Goal: Task Accomplishment & Management: Complete application form

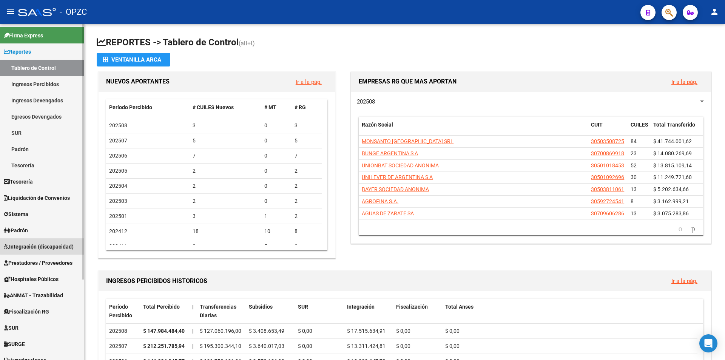
click at [56, 245] on span "Integración (discapacidad)" at bounding box center [39, 246] width 70 height 8
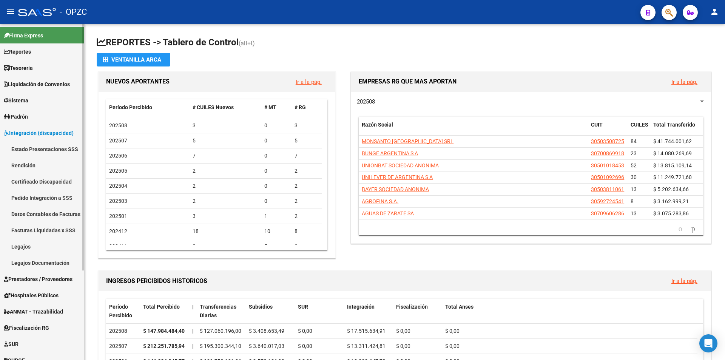
click at [54, 196] on link "Pedido Integración a SSS" at bounding box center [42, 198] width 84 height 16
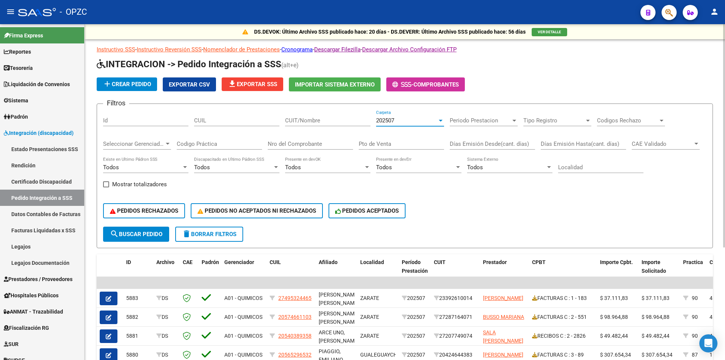
click at [442, 120] on div at bounding box center [441, 121] width 4 height 2
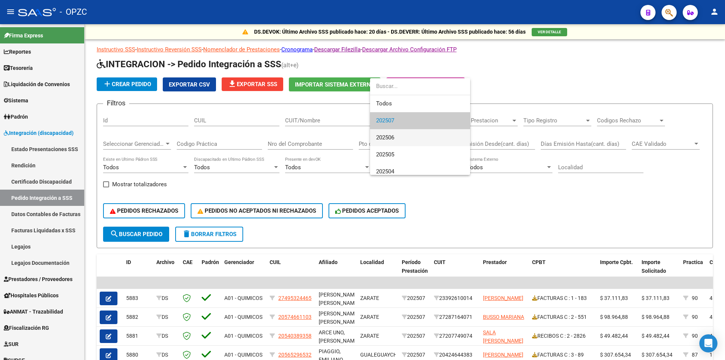
click at [424, 131] on span "202506" at bounding box center [420, 137] width 88 height 17
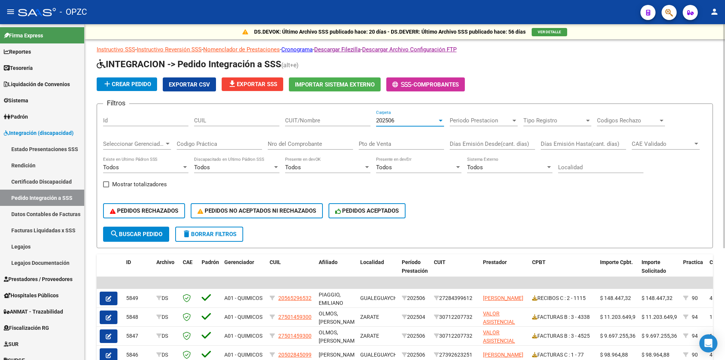
click at [325, 121] on input "CUIT/Nombre" at bounding box center [327, 120] width 85 height 7
type input "[PERSON_NAME]"
click at [140, 233] on span "search Buscar Pedido" at bounding box center [136, 234] width 52 height 7
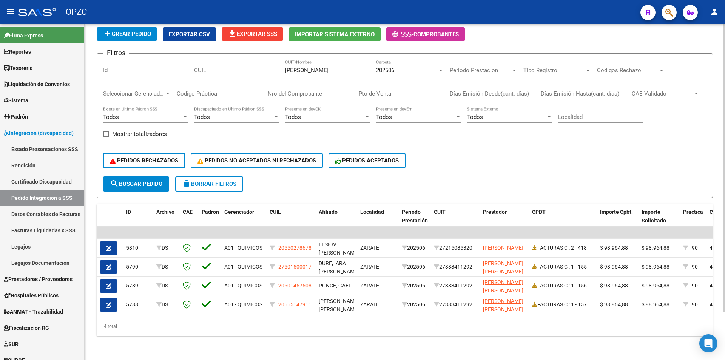
scroll to position [56, 0]
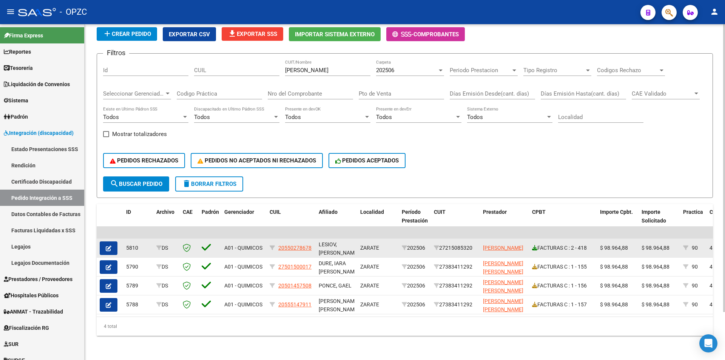
click at [534, 245] on icon at bounding box center [534, 247] width 5 height 5
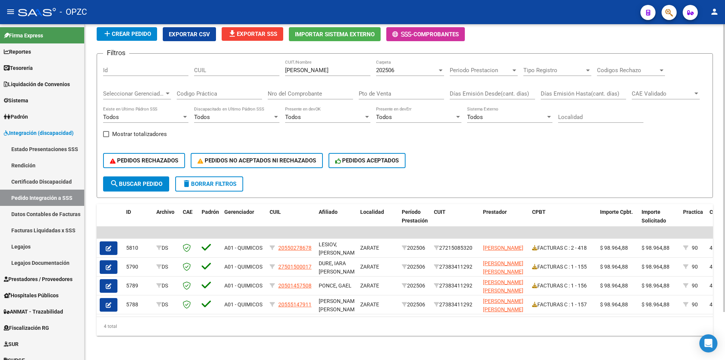
scroll to position [18, 0]
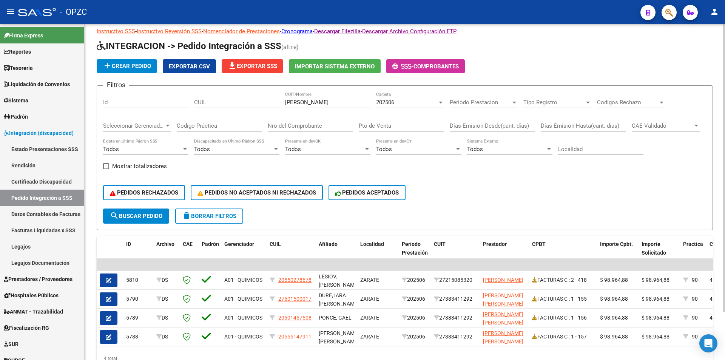
click at [441, 102] on div at bounding box center [441, 103] width 4 height 2
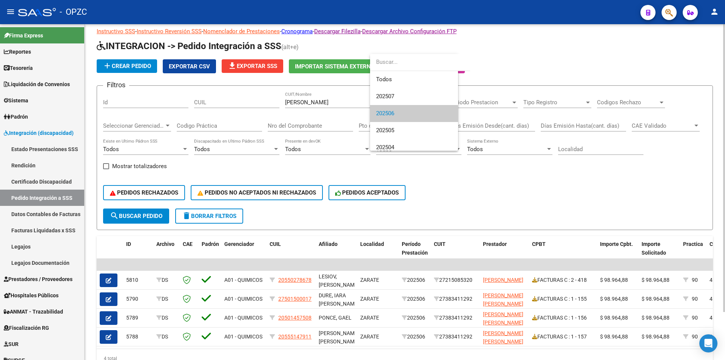
scroll to position [11, 0]
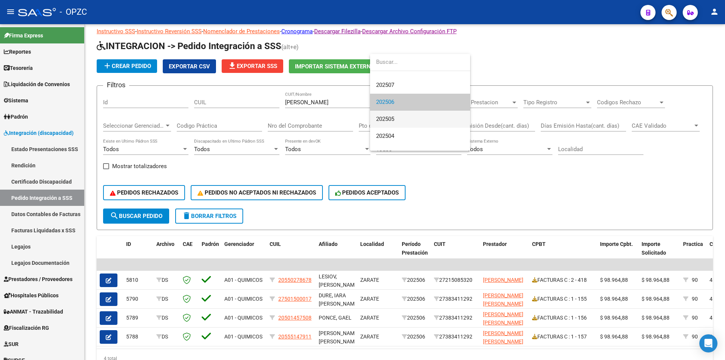
click at [427, 118] on span "202505" at bounding box center [420, 119] width 88 height 17
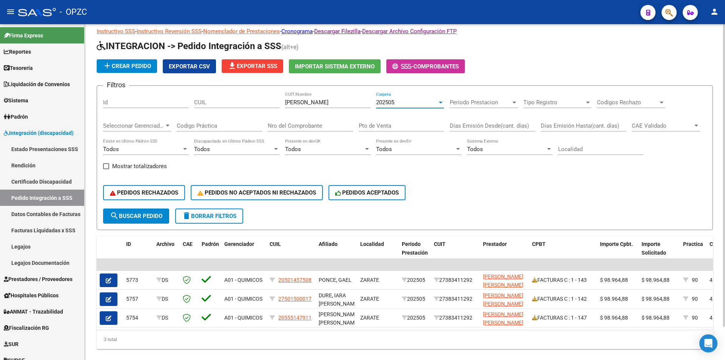
click at [439, 100] on div at bounding box center [440, 102] width 7 height 6
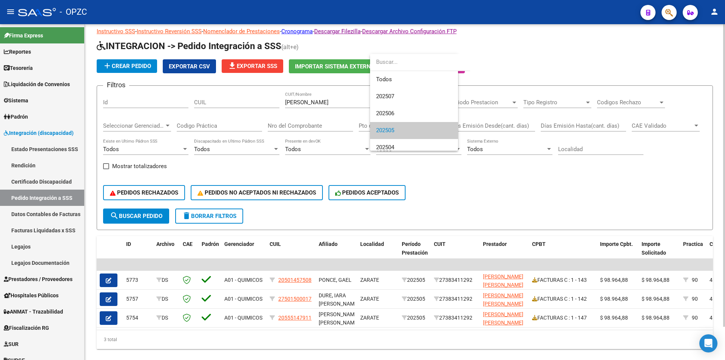
scroll to position [28, 0]
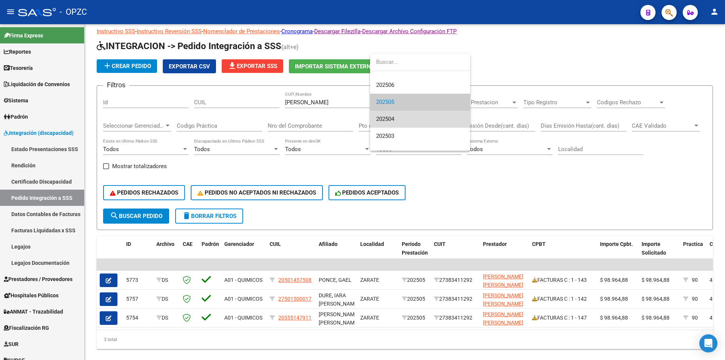
click at [420, 122] on span "202504" at bounding box center [420, 119] width 88 height 17
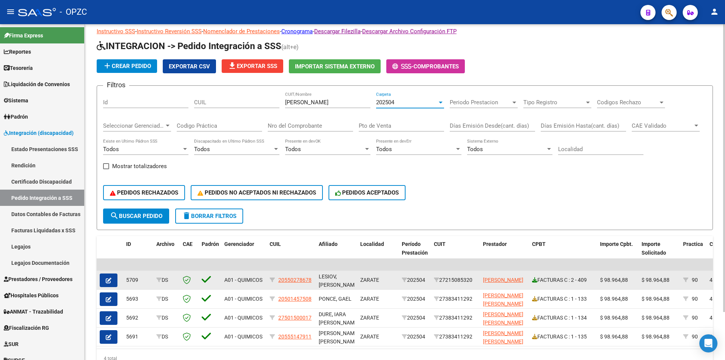
click at [535, 278] on icon at bounding box center [534, 279] width 5 height 5
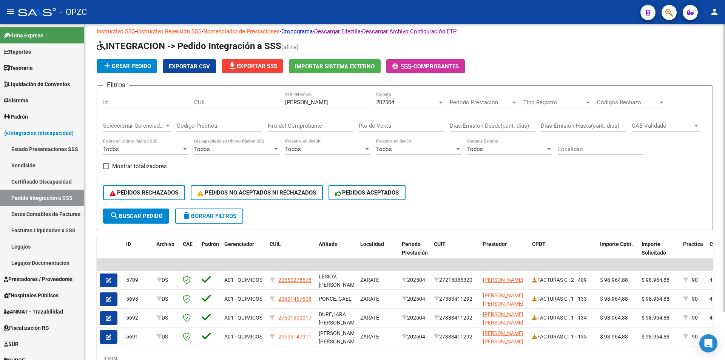
click at [440, 103] on div at bounding box center [441, 103] width 4 height 2
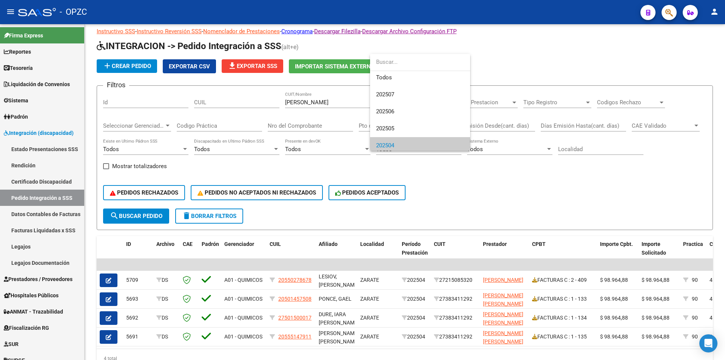
scroll to position [0, 0]
click at [420, 112] on span "202506" at bounding box center [420, 113] width 88 height 17
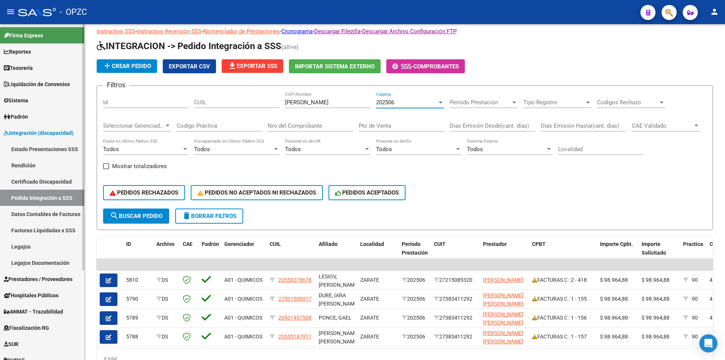
click at [55, 279] on span "Prestadores / Proveedores" at bounding box center [38, 279] width 69 height 8
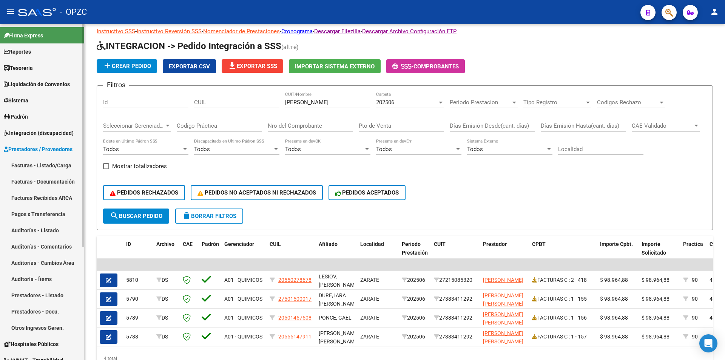
click at [48, 164] on link "Facturas - Listado/Carga" at bounding box center [42, 165] width 84 height 16
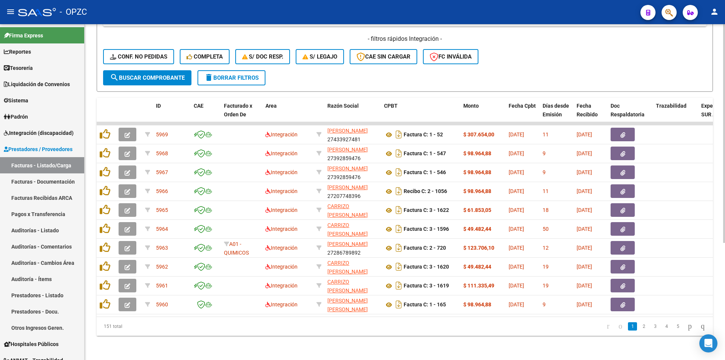
scroll to position [180, 0]
click at [639, 325] on link "2" at bounding box center [643, 326] width 9 height 8
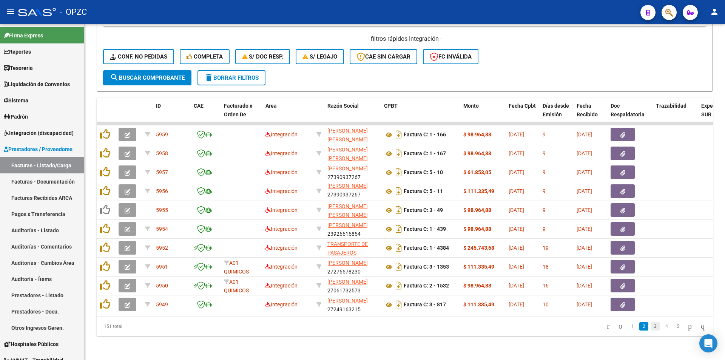
click at [651, 326] on link "3" at bounding box center [655, 326] width 9 height 8
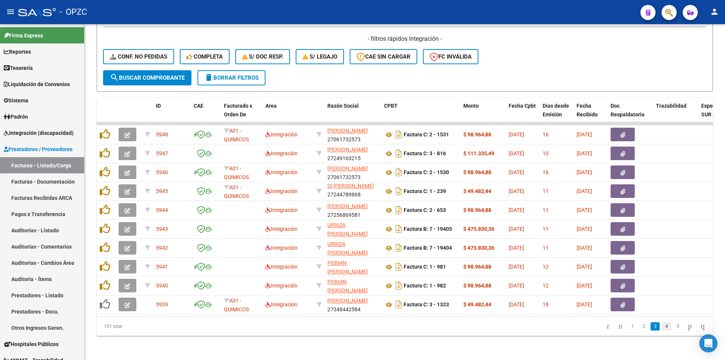
click at [662, 325] on link "4" at bounding box center [666, 326] width 9 height 8
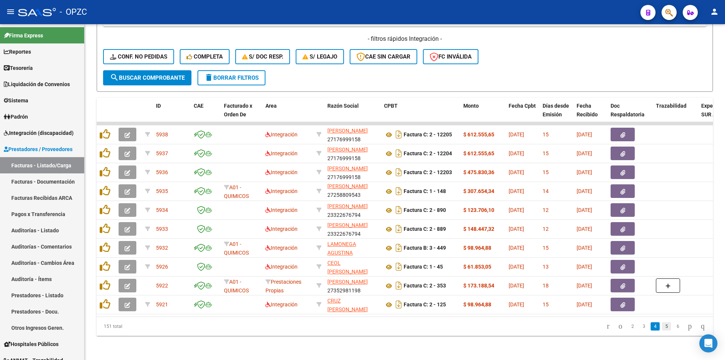
click at [662, 325] on link "5" at bounding box center [666, 326] width 9 height 8
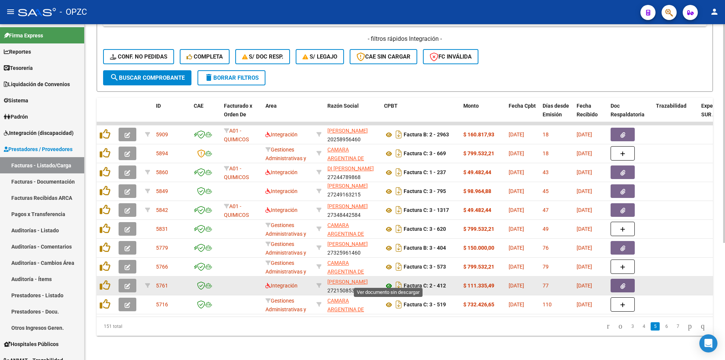
click at [390, 281] on icon at bounding box center [389, 285] width 10 height 9
click at [126, 283] on icon "button" at bounding box center [128, 286] width 6 height 6
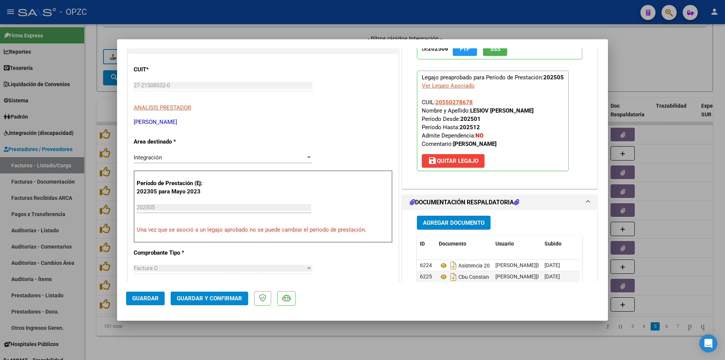
scroll to position [151, 0]
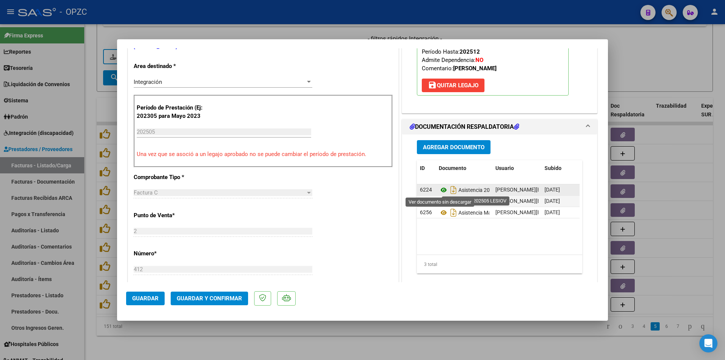
click at [444, 189] on icon at bounding box center [444, 189] width 10 height 9
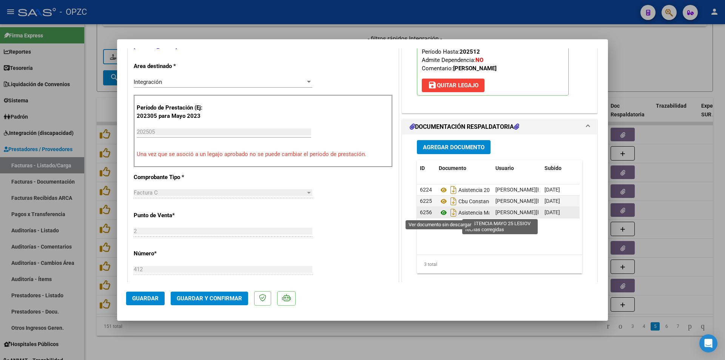
click at [443, 210] on icon at bounding box center [444, 212] width 10 height 9
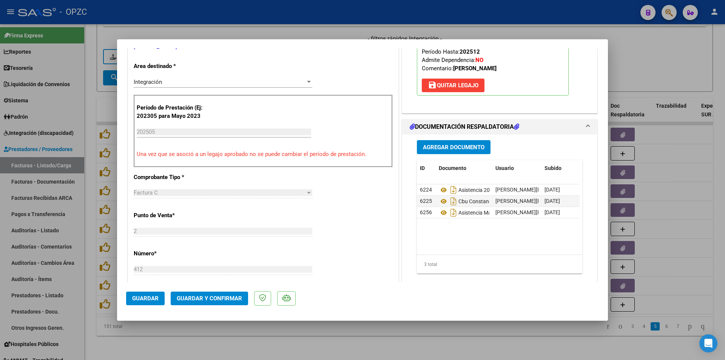
click at [630, 55] on div at bounding box center [362, 180] width 725 height 360
type input "$ 0,00"
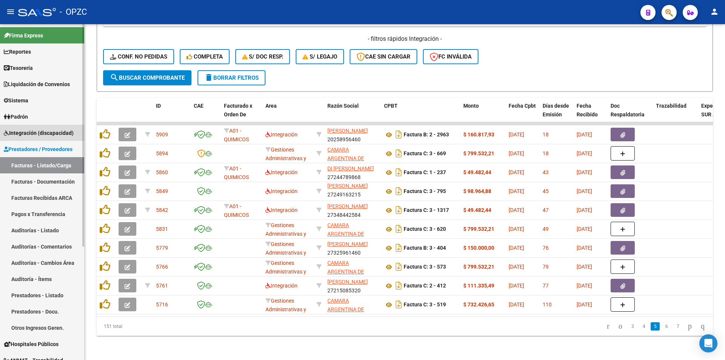
click at [41, 132] on span "Integración (discapacidad)" at bounding box center [39, 133] width 70 height 8
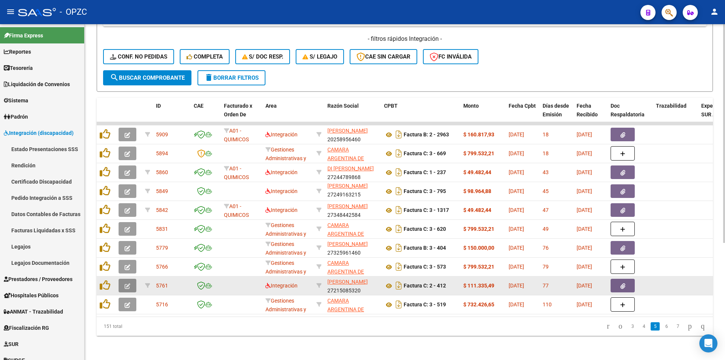
click at [131, 279] on button "button" at bounding box center [128, 286] width 18 height 14
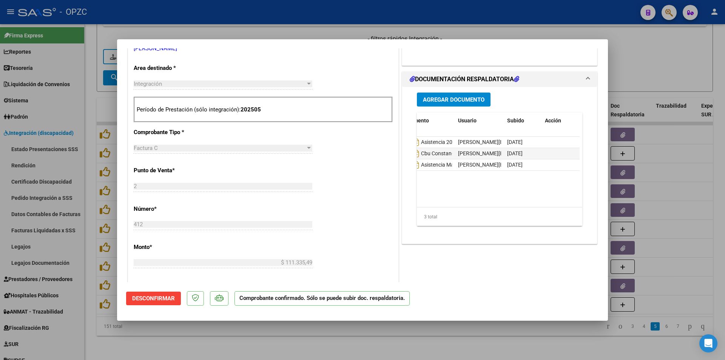
scroll to position [0, 0]
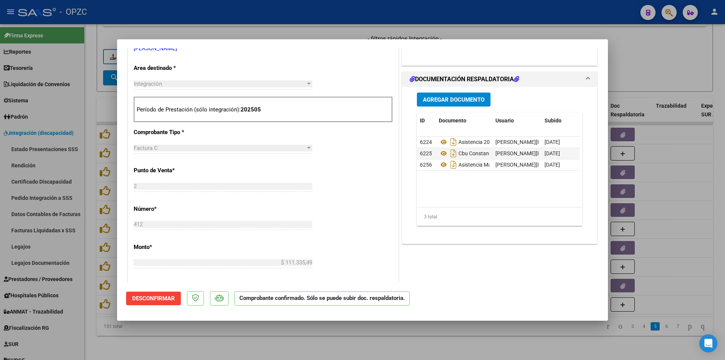
click at [626, 50] on div at bounding box center [362, 180] width 725 height 360
type input "$ 0,00"
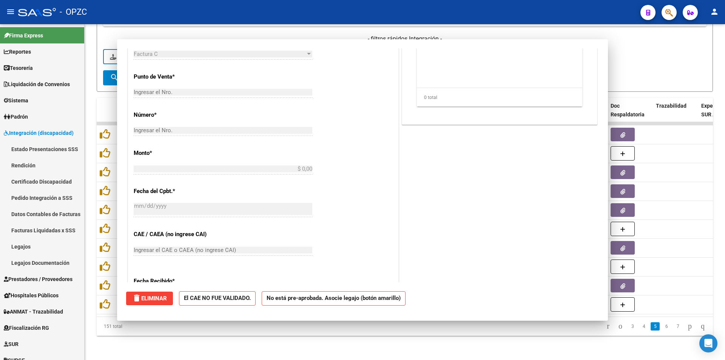
scroll to position [143, 0]
